Goal: Information Seeking & Learning: Check status

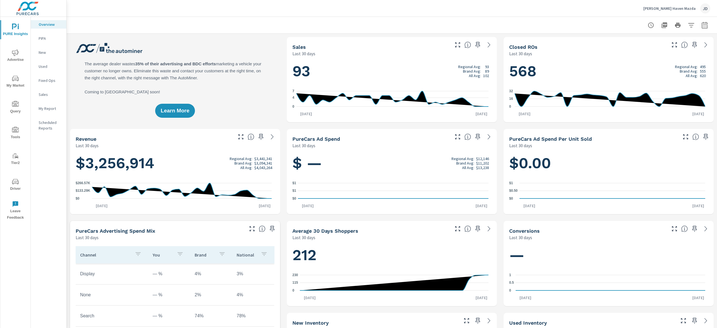
scroll to position [0, 0]
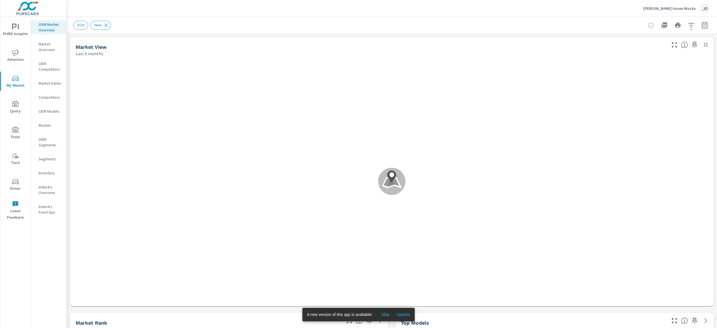
scroll to position [0, 0]
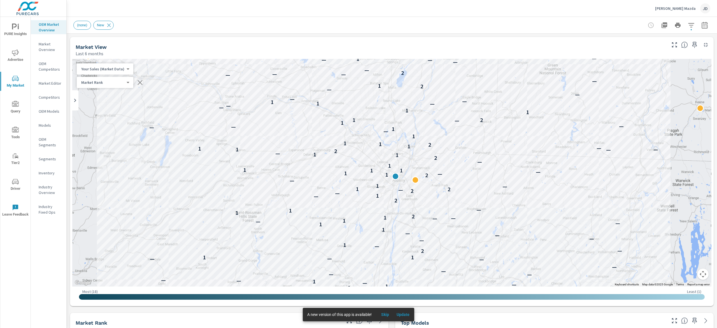
scroll to position [0, 0]
